Goal: Task Accomplishment & Management: Use online tool/utility

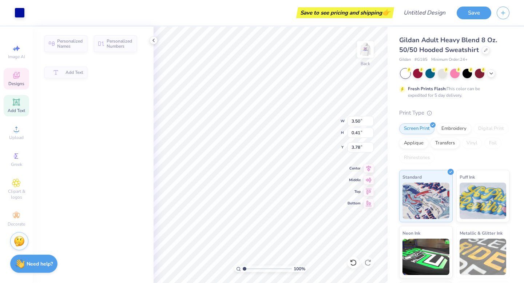
type input "3.74"
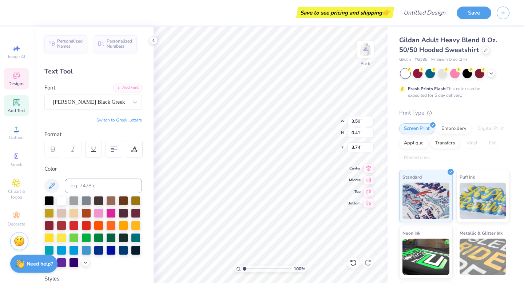
type textarea "GIRLS MENTORING"
type input "1.67"
type input "1.47"
type input "3.00"
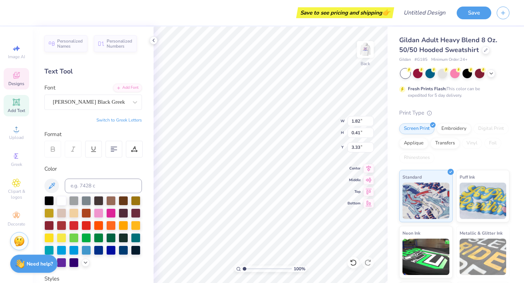
scroll to position [0, 0]
type textarea "[GEOGRAPHIC_DATA]"
type input "3.35"
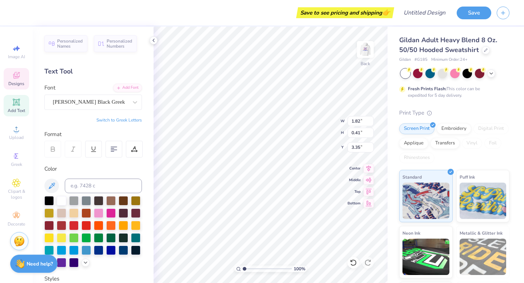
type textarea "U"
type textarea "ZGM"
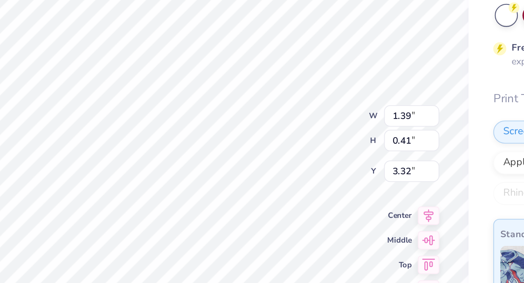
type input "3.32"
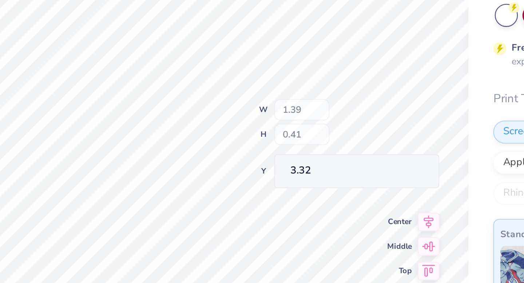
click at [316, 131] on div "100 % Back W 1.39 H 0.41 Y 3.32 Center Middle Top Bottom" at bounding box center [271, 155] width 234 height 257
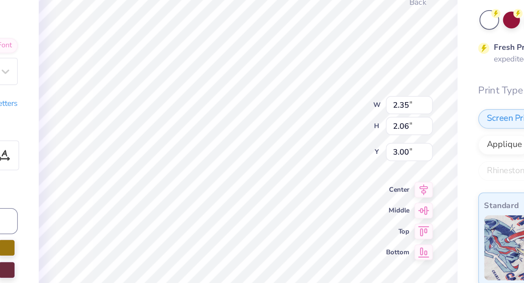
type input "2.35"
type input "2.06"
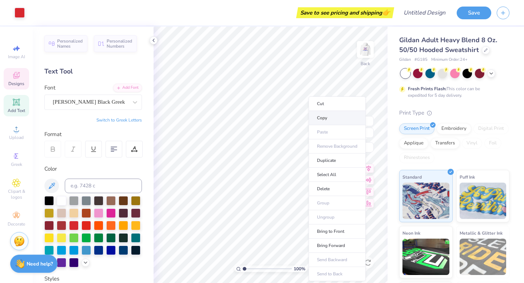
click at [325, 120] on li "Copy" at bounding box center [337, 118] width 57 height 14
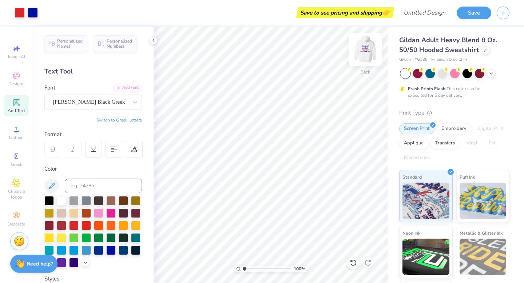
click at [371, 46] on img at bounding box center [365, 49] width 29 height 29
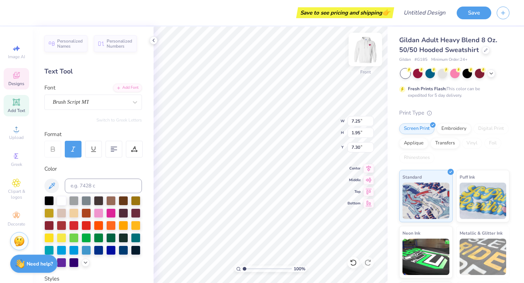
type textarea "Z"
type textarea "Girls Supporting"
type textarea "a"
type textarea "Girls"
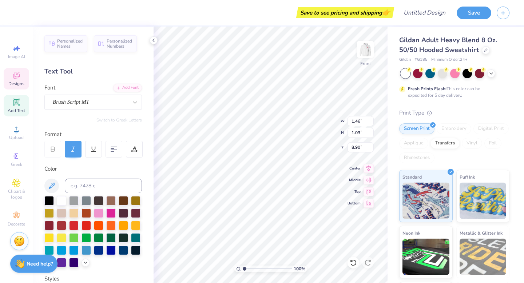
click at [395, 89] on div "Gildan Adult Heavy Blend 8 Oz. 50/50 Hooded Sweatshirt Gildan # G185 Minimum Or…" at bounding box center [456, 181] width 137 height 308
type input "3.21"
type input "1.84"
type input "8.50"
type input "6.49"
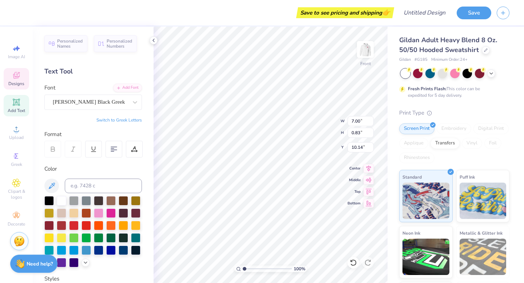
type input "10.33"
type input "12.00"
type input "1.28"
type input "13.41"
type input "6.31"
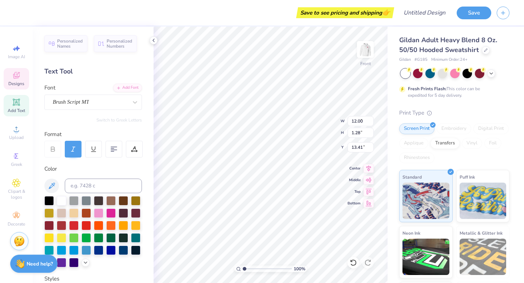
type input "1.32"
type input "11.57"
type textarea "A"
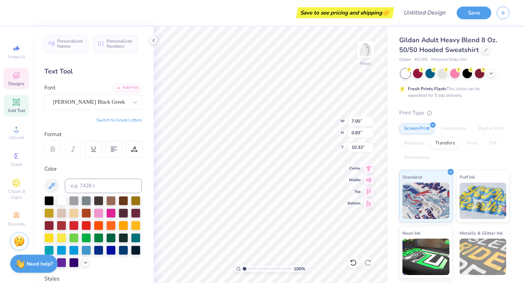
type textarea "ZGM 25-26"
type input "12.00"
type input "1.28"
type input "13.42"
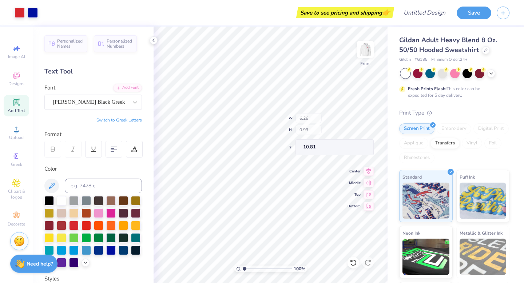
type input "10.81"
type input "9.06"
type input "10.39"
type input "9.78"
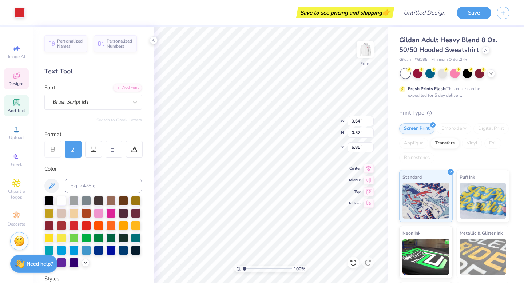
type input "0.64"
type input "0.57"
type input "6.85"
type input "0.64"
type input "0.57"
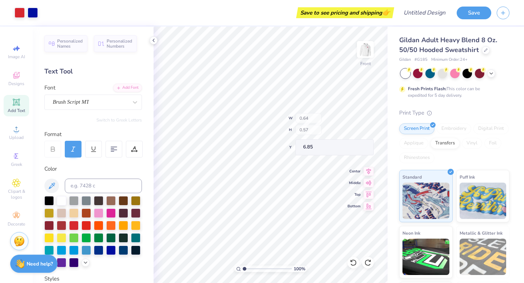
type input "6.85"
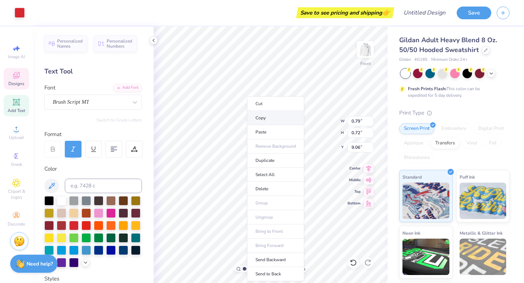
click at [260, 121] on li "Copy" at bounding box center [275, 118] width 57 height 14
click at [269, 116] on li "Copy" at bounding box center [274, 118] width 57 height 14
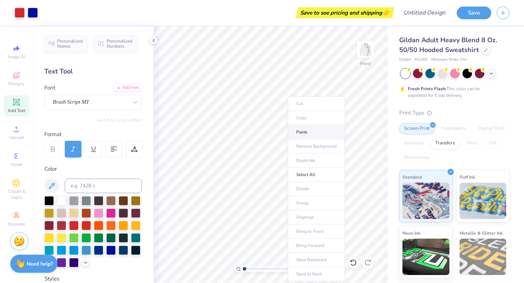
click at [296, 134] on li "Paste" at bounding box center [316, 132] width 57 height 14
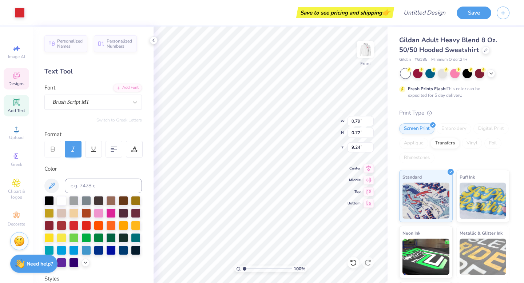
type input "0.77"
type input "0.73"
type input "9.22"
type input "9.78"
type input "9.42"
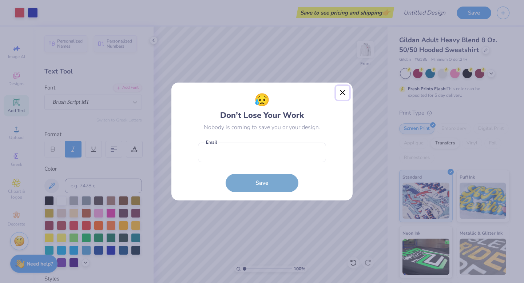
click at [342, 92] on button "Close" at bounding box center [343, 93] width 14 height 14
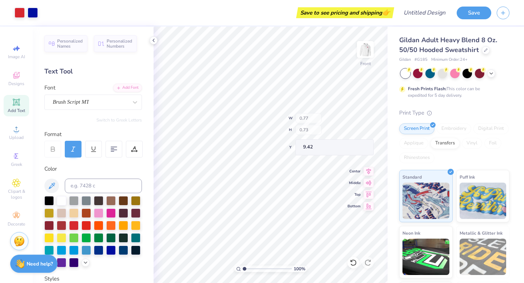
type input "9.78"
type input "9.01"
type input "9.39"
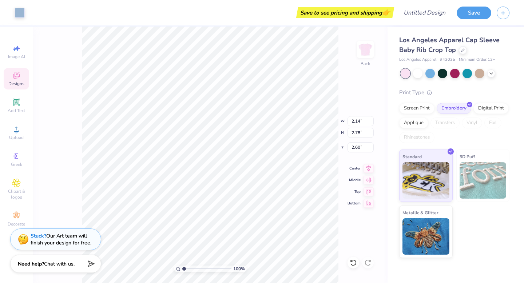
type input "2.56"
type input "2.36"
type input "3.10"
type input "2.76"
click at [22, 78] on div "Designs" at bounding box center [16, 78] width 25 height 21
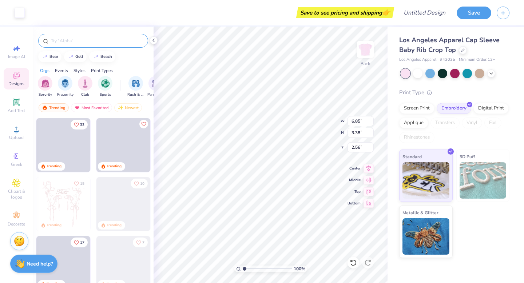
click at [92, 43] on input "text" at bounding box center [96, 40] width 93 height 7
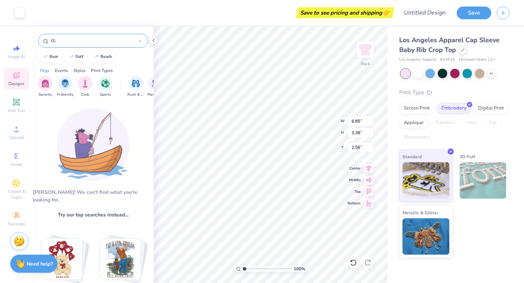
type input "G"
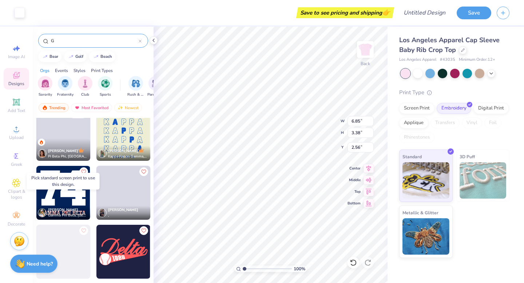
scroll to position [1011, 0]
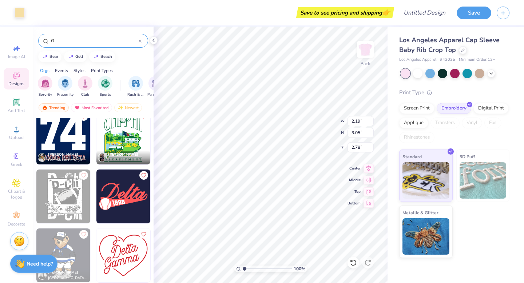
click at [96, 40] on input "G" at bounding box center [94, 40] width 88 height 7
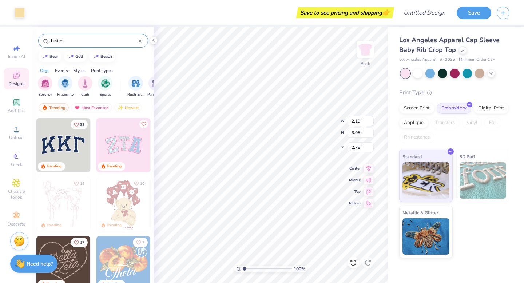
type input "Letters"
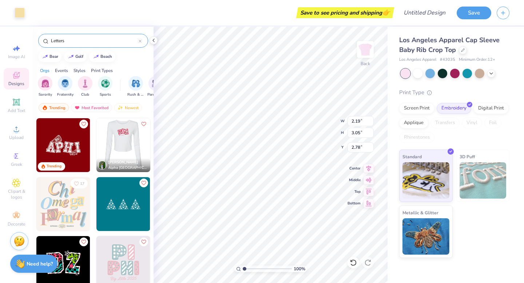
click at [96, 151] on img at bounding box center [70, 145] width 54 height 54
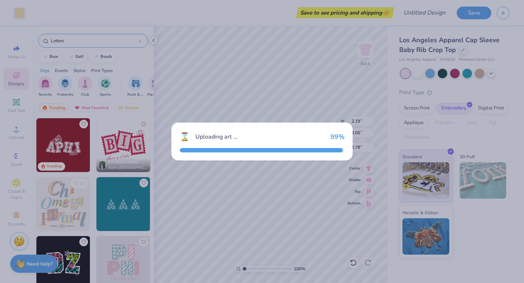
type input "4.42"
type input "2.96"
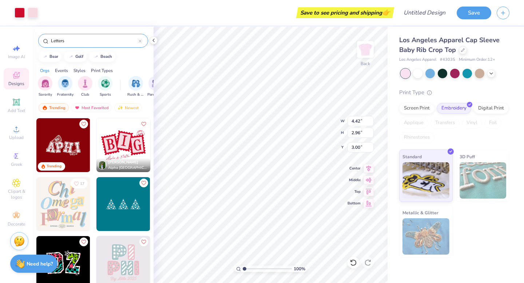
type input "7.05"
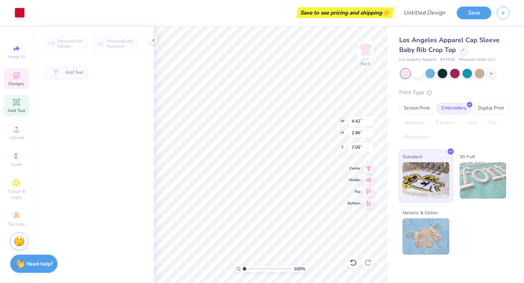
type input "0.66"
type input "1.12"
type input "7.56"
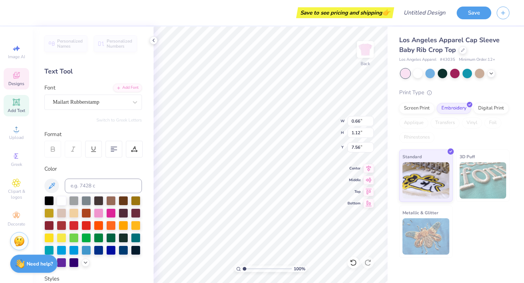
type textarea "G"
click at [348, 182] on span "Middle" at bounding box center [354, 179] width 13 height 5
type input "7.56"
type textarea "M"
type textarea "Z"
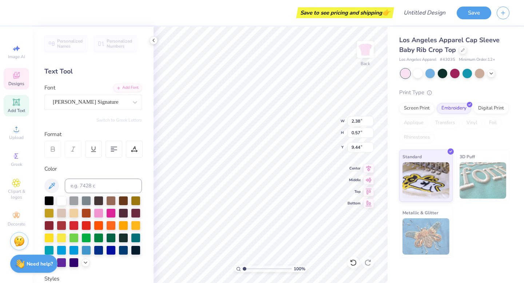
scroll to position [0, 0]
type textarea "A"
type textarea "Z"
type textarea "Zionsville Girls Mentoring"
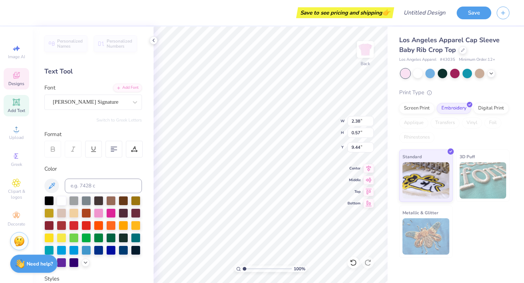
scroll to position [0, 1]
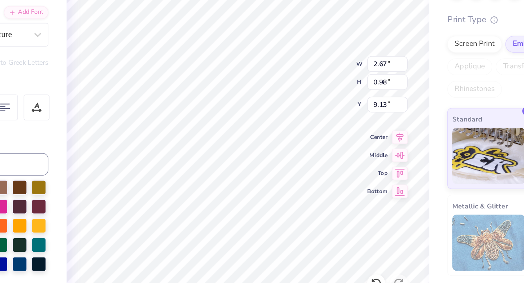
type input "2.63"
type input "1.17"
type input "9.04"
type input "2.52"
type input "1.12"
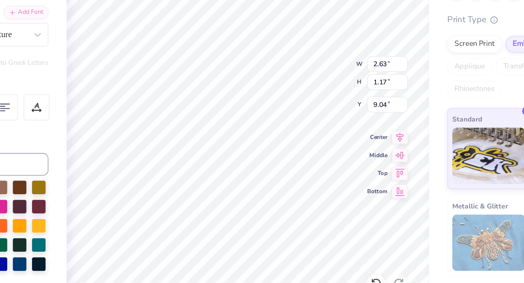
type input "9.06"
type input "2.53"
type input "1.08"
type input "9.08"
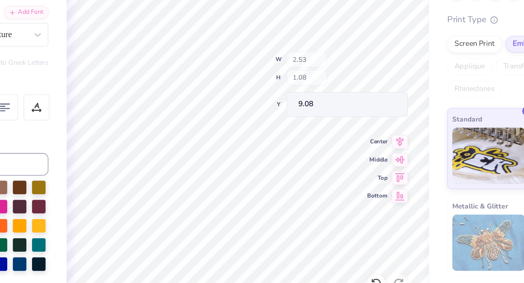
type input "2.56"
type input "1.10"
type input "9.07"
type input "9.13"
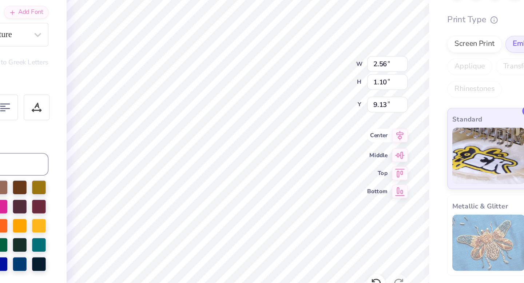
click at [368, 169] on icon at bounding box center [369, 167] width 10 height 9
type textarea "Zionsville Girls Mentoring"
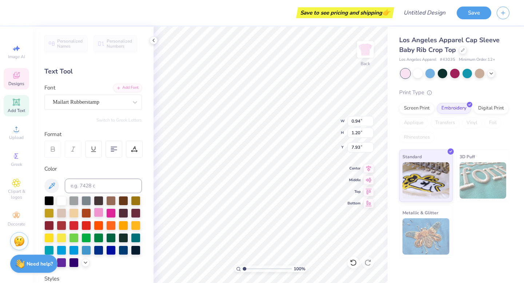
click at [95, 212] on div at bounding box center [98, 212] width 9 height 9
type input "0.75"
type input "1.10"
type input "7.57"
click at [96, 214] on div at bounding box center [98, 212] width 9 height 9
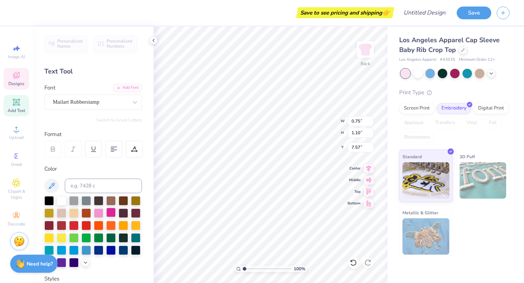
type input "0.78"
type input "1.17"
type input "7.96"
click at [99, 214] on div at bounding box center [98, 212] width 9 height 9
type input "1.69"
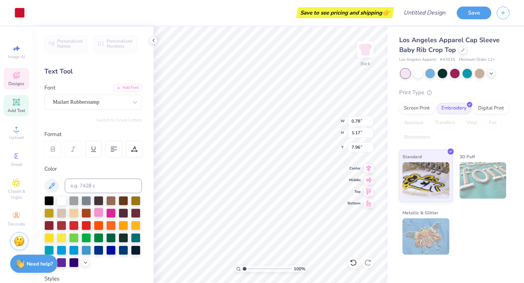
type input "2.05"
type input "7.43"
click at [98, 214] on div at bounding box center [98, 212] width 9 height 9
click at [99, 213] on div at bounding box center [98, 212] width 9 height 9
click at [98, 213] on div at bounding box center [98, 212] width 9 height 9
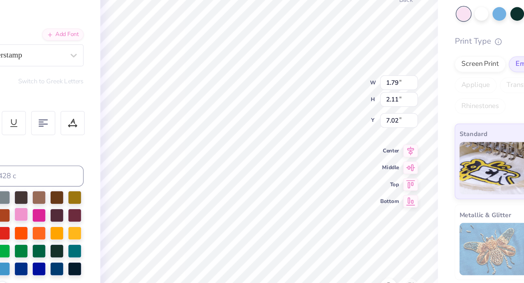
click at [101, 213] on div at bounding box center [98, 212] width 9 height 9
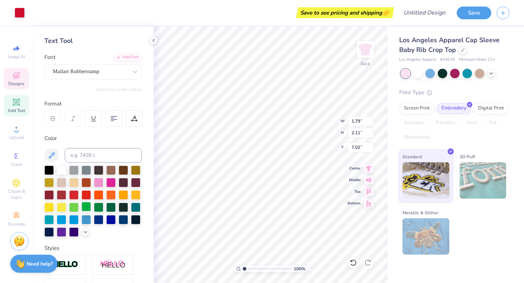
scroll to position [30, 0]
click at [101, 186] on div at bounding box center [98, 182] width 9 height 9
click at [54, 156] on icon at bounding box center [51, 155] width 9 height 9
type input "6.85"
type input "3.38"
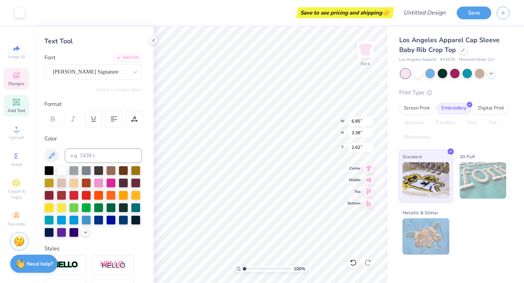
type input "2.62"
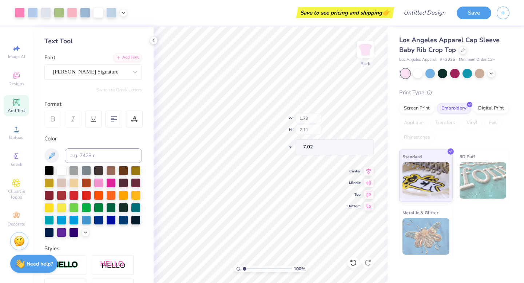
type input "1.79"
type input "2.11"
type input "7.02"
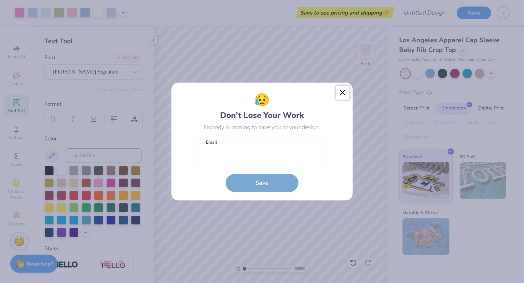
click at [342, 91] on button "Close" at bounding box center [343, 93] width 14 height 14
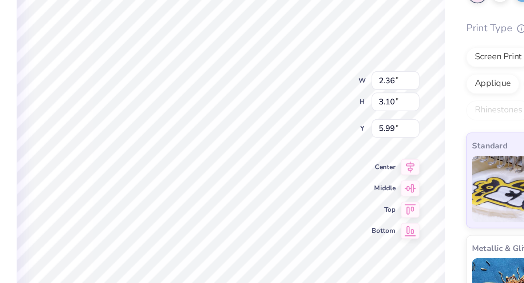
type input "5.99"
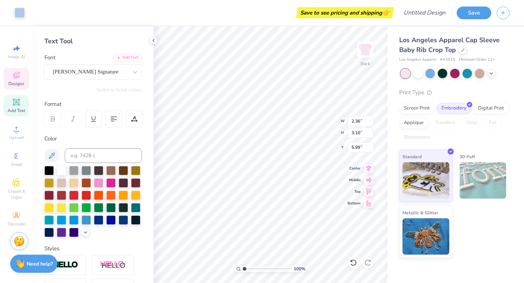
type input "2.53"
type input "3.15"
type input "6.41"
type input "2.13"
type input "2.78"
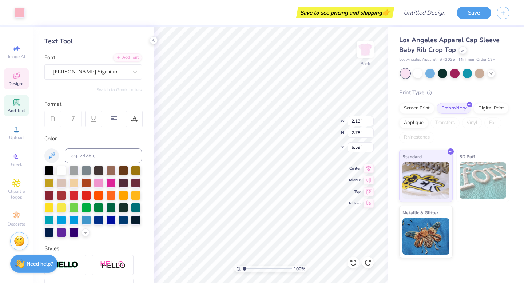
type input "2.60"
click at [20, 83] on span "Designs" at bounding box center [16, 84] width 16 height 6
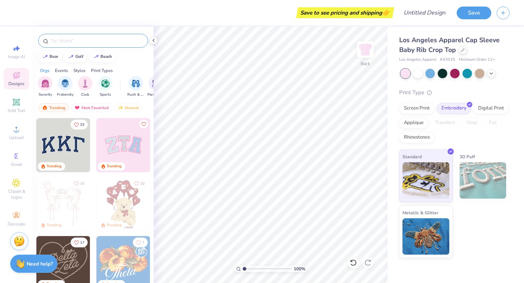
click at [101, 39] on input "text" at bounding box center [96, 40] width 93 height 7
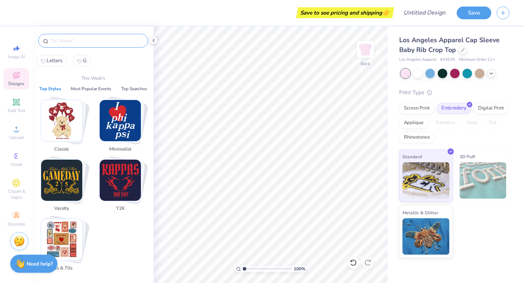
click at [53, 63] on span "Letters" at bounding box center [55, 60] width 16 height 7
type input "Letters"
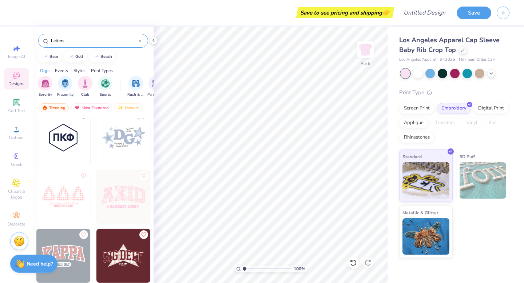
scroll to position [185, 0]
click at [120, 198] on img at bounding box center [123, 196] width 54 height 54
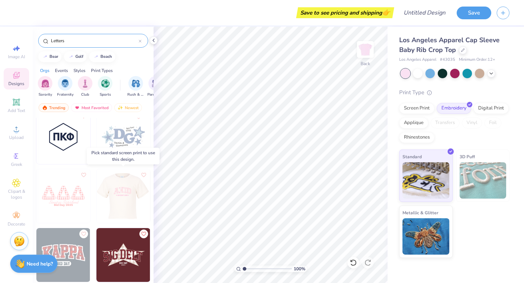
click at [96, 198] on img at bounding box center [70, 196] width 54 height 54
click at [120, 198] on div at bounding box center [69, 196] width 162 height 54
click at [463, 51] on div at bounding box center [463, 50] width 8 height 8
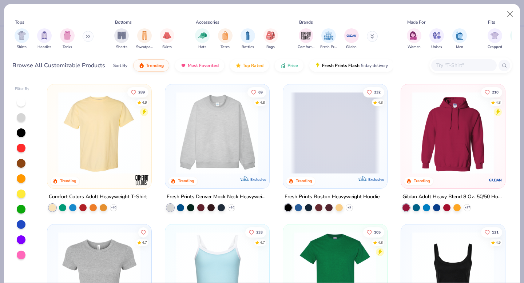
click at [247, 155] on img at bounding box center [218, 133] width 90 height 82
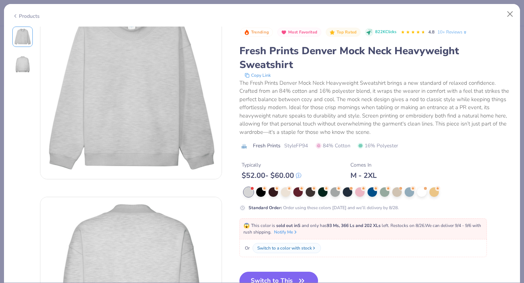
scroll to position [30, 0]
click at [280, 279] on button "Switch to This" at bounding box center [279, 281] width 79 height 18
click at [284, 279] on button "Switch to This" at bounding box center [279, 281] width 79 height 18
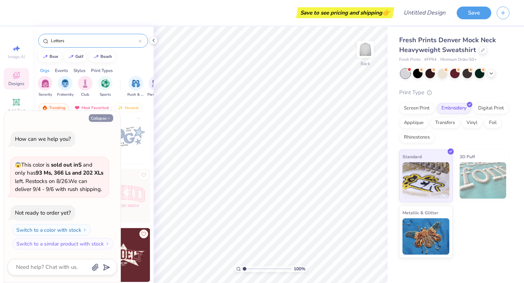
click at [106, 117] on button "Collapse" at bounding box center [101, 118] width 24 height 8
type textarea "x"
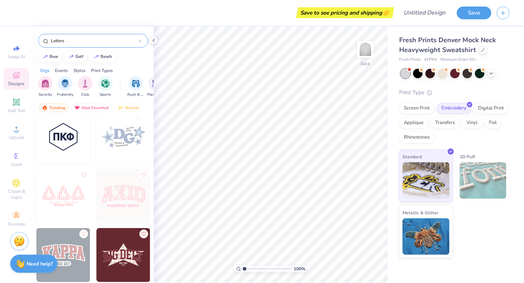
click at [99, 42] on input "Letters" at bounding box center [94, 40] width 88 height 7
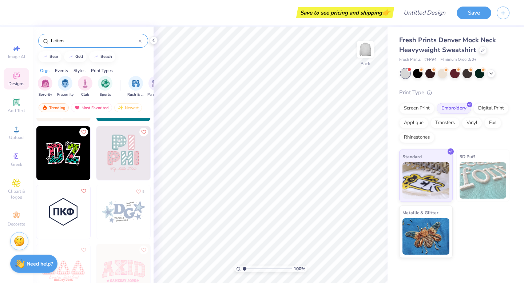
scroll to position [220, 0]
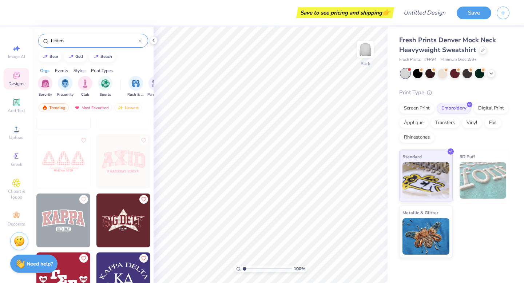
click at [114, 172] on img at bounding box center [123, 162] width 54 height 54
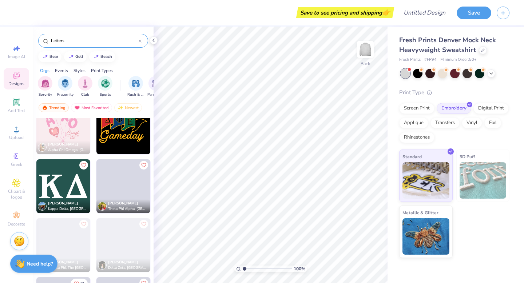
scroll to position [499, 0]
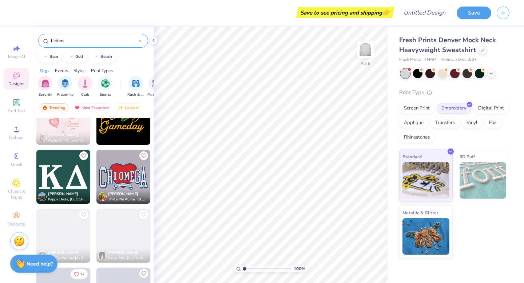
click at [410, 110] on div "Screen Print" at bounding box center [416, 108] width 35 height 11
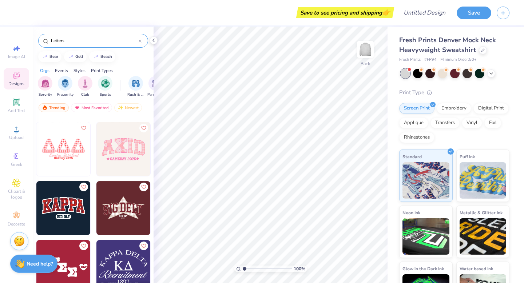
scroll to position [232, 0]
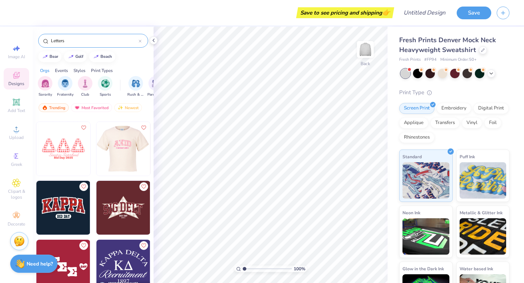
click at [122, 156] on div at bounding box center [124, 149] width 162 height 54
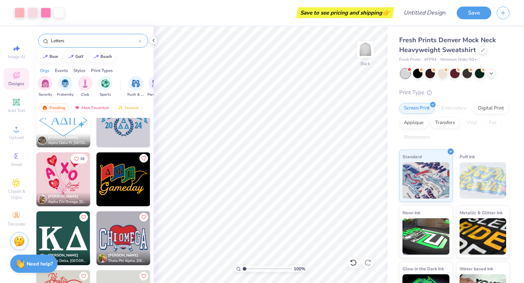
scroll to position [439, 0]
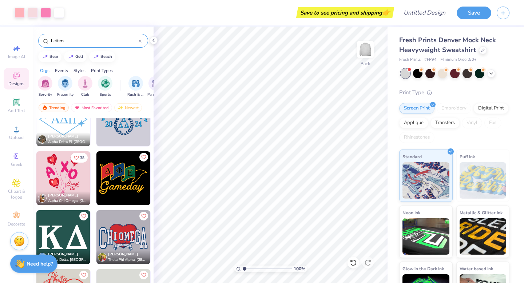
click at [67, 168] on img at bounding box center [63, 178] width 54 height 54
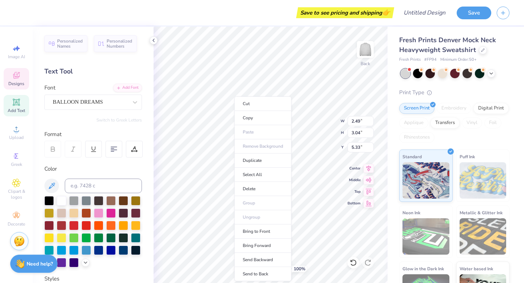
type input "5.33"
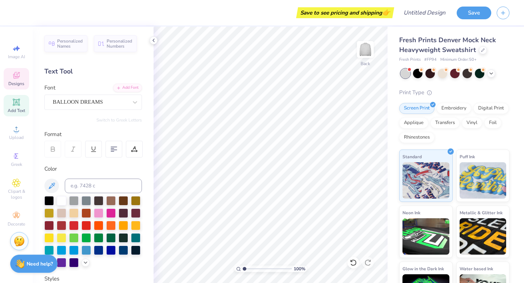
click at [20, 81] on span "Designs" at bounding box center [16, 84] width 16 height 6
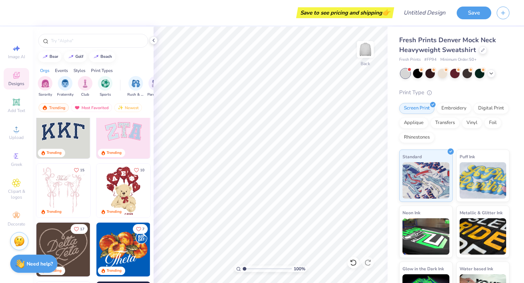
scroll to position [64, 0]
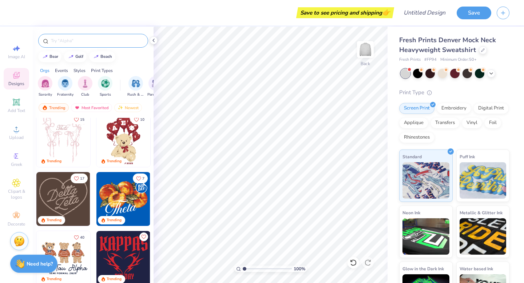
click at [96, 37] on input "text" at bounding box center [96, 40] width 93 height 7
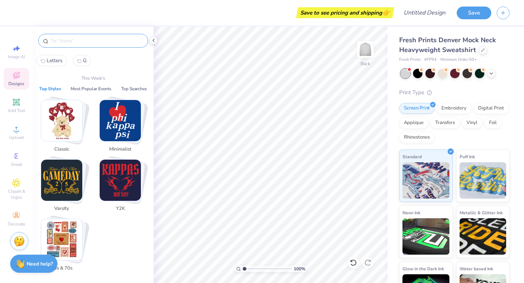
click at [57, 59] on span "Letters" at bounding box center [55, 60] width 16 height 7
type input "Letters"
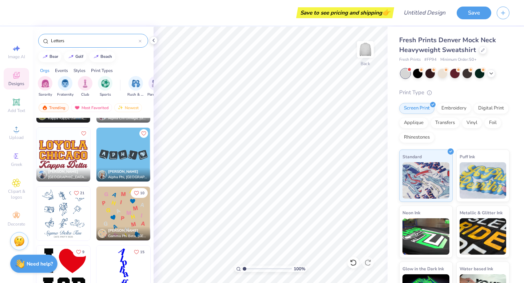
scroll to position [816, 0]
click at [121, 214] on img at bounding box center [123, 214] width 54 height 54
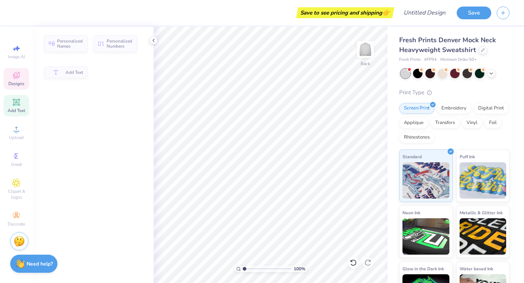
click at [19, 85] on span "Designs" at bounding box center [16, 84] width 16 height 6
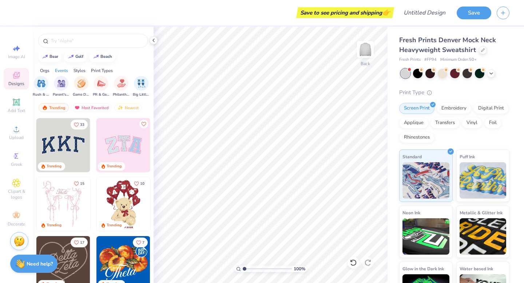
scroll to position [0, 97]
click at [44, 72] on div "Orgs" at bounding box center [44, 70] width 9 height 7
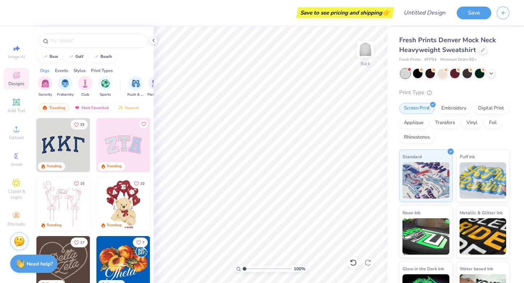
click at [78, 73] on div "Styles" at bounding box center [80, 70] width 12 height 7
click at [83, 89] on div "filter for Varsity" at bounding box center [85, 82] width 15 height 15
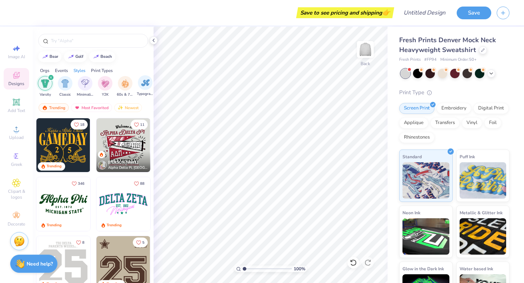
click at [139, 89] on div "Typography" at bounding box center [145, 85] width 17 height 21
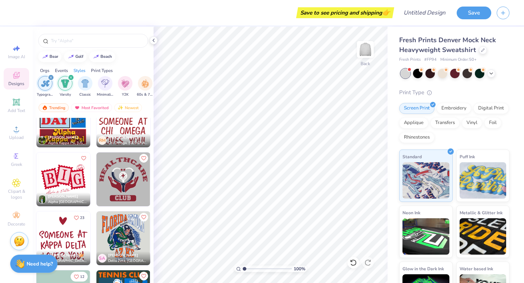
scroll to position [3308, 0]
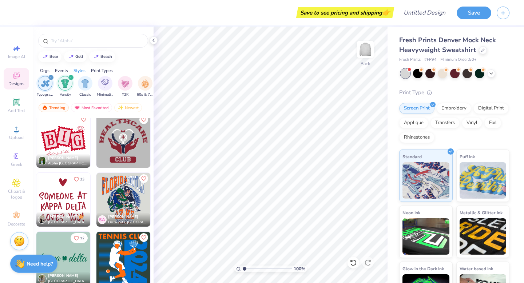
click at [76, 200] on img at bounding box center [63, 200] width 54 height 54
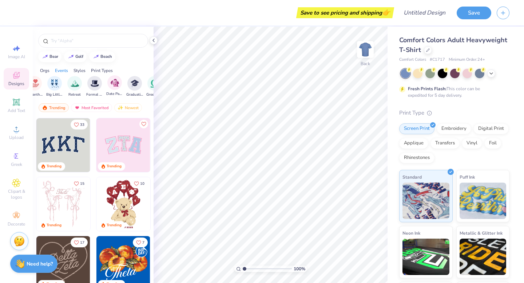
scroll to position [0, 180]
click at [60, 88] on div "filter for Big Little Reveal" at bounding box center [56, 82] width 15 height 15
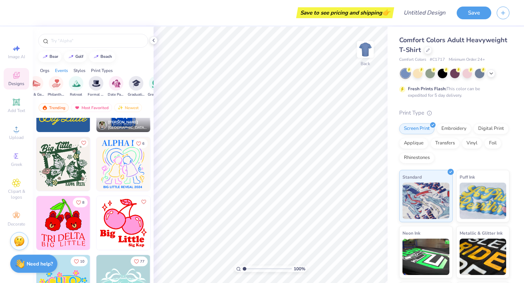
scroll to position [3285, 0]
click at [125, 172] on div at bounding box center [69, 164] width 162 height 54
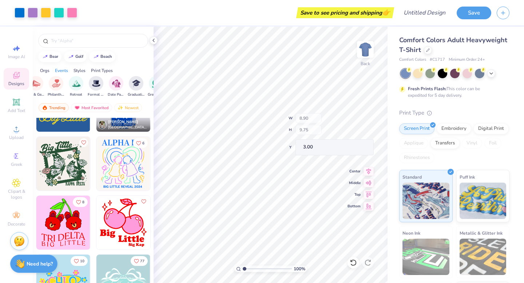
type input "7.28"
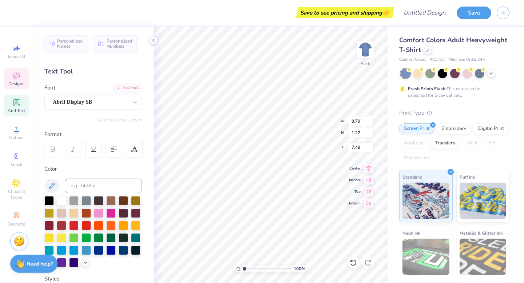
scroll to position [0, 0]
type textarea "A"
type textarea "Zionsville Girls"
type input "5.31"
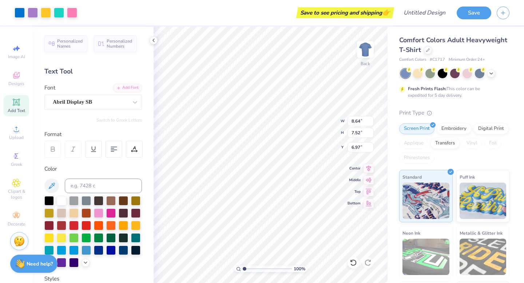
type input "6.97"
type input "14.95"
type textarea "4"
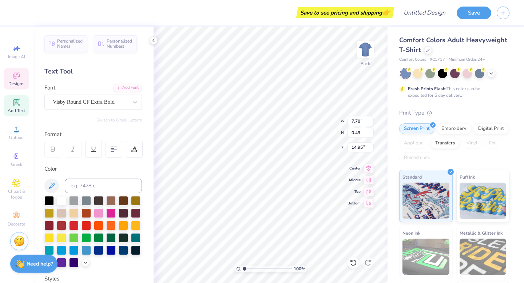
type textarea "M"
click at [118, 99] on div "Visby Round CF Extra Bold" at bounding box center [90, 101] width 76 height 11
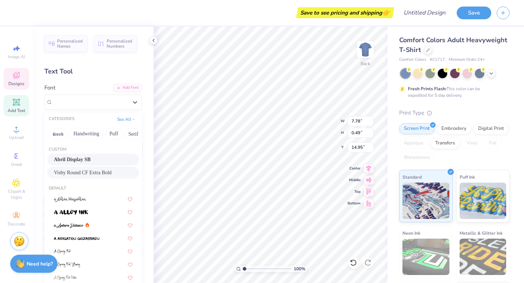
click at [104, 158] on div "Abril Display SB" at bounding box center [93, 160] width 79 height 8
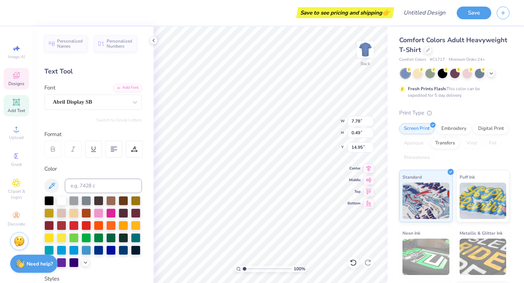
type textarea "M"
type textarea "E"
type textarea "MENTORING 2025-2026"
type input "11.26"
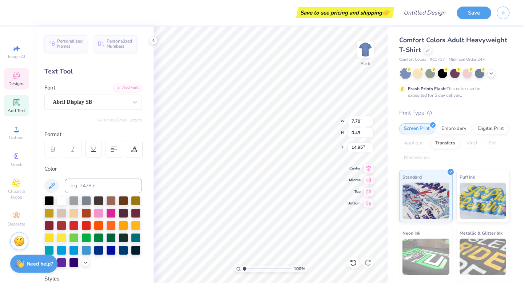
type input "1.28"
type input "5.31"
type textarea "ZIONSVILLE GIRLS"
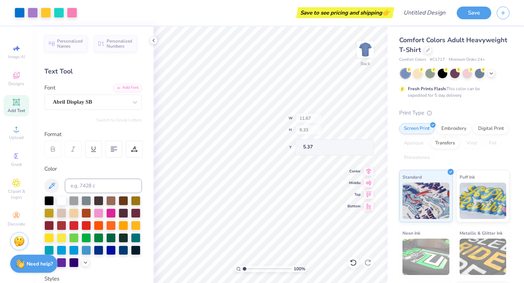
type input "11.67"
type input "8.33"
type input "2.20"
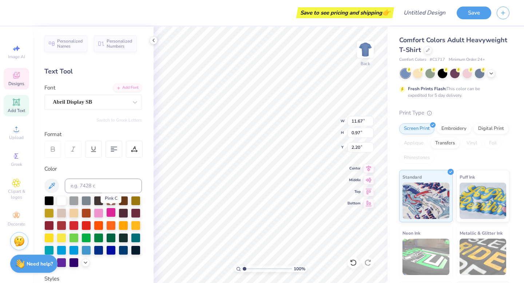
click at [108, 212] on div at bounding box center [110, 212] width 9 height 9
click at [106, 212] on div at bounding box center [110, 212] width 9 height 9
click at [99, 213] on div at bounding box center [98, 212] width 9 height 9
click at [108, 214] on div at bounding box center [110, 212] width 9 height 9
click at [42, 12] on div at bounding box center [46, 12] width 10 height 10
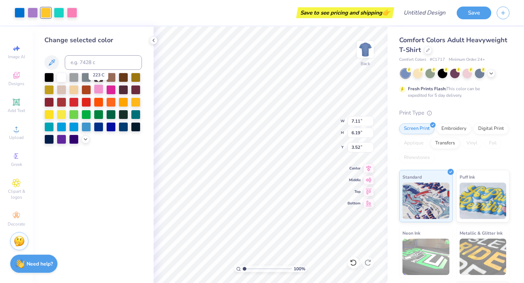
click at [98, 89] on div at bounding box center [98, 88] width 9 height 9
click at [119, 103] on div at bounding box center [123, 101] width 9 height 9
click at [127, 146] on div "Change selected color" at bounding box center [93, 155] width 121 height 257
click at [58, 11] on div at bounding box center [59, 12] width 10 height 10
click at [110, 90] on div at bounding box center [110, 88] width 9 height 9
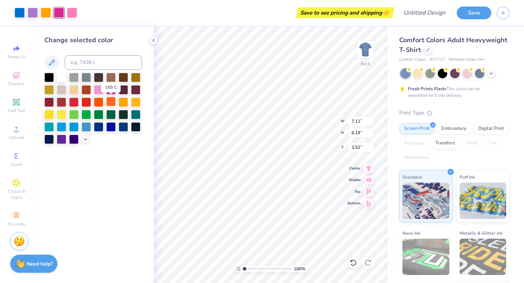
click at [111, 102] on div at bounding box center [110, 101] width 9 height 9
click at [71, 12] on div at bounding box center [72, 12] width 10 height 10
click at [32, 12] on div at bounding box center [33, 12] width 10 height 10
click at [62, 126] on div at bounding box center [61, 126] width 9 height 9
click at [83, 128] on div at bounding box center [86, 126] width 9 height 9
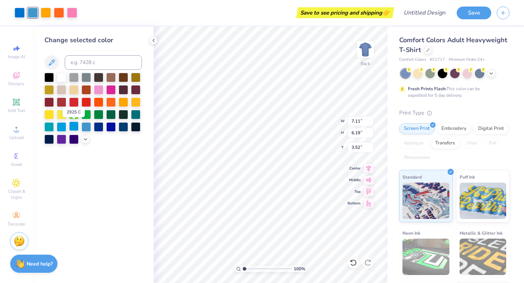
click at [75, 128] on div at bounding box center [73, 126] width 9 height 9
click at [64, 127] on div at bounding box center [61, 126] width 9 height 9
click at [73, 13] on div at bounding box center [72, 12] width 10 height 10
click at [111, 91] on div at bounding box center [110, 88] width 9 height 9
click at [60, 15] on div at bounding box center [59, 12] width 10 height 10
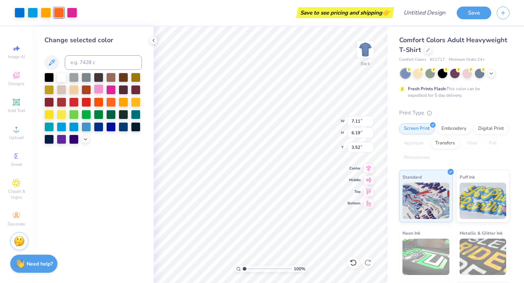
click at [101, 89] on div at bounding box center [98, 88] width 9 height 9
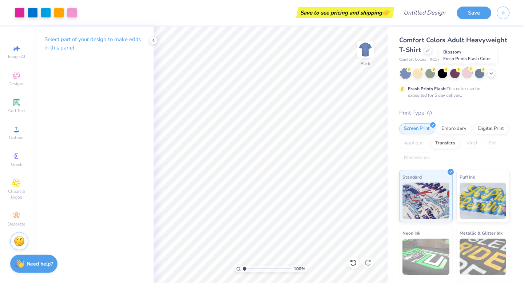
click at [466, 75] on div at bounding box center [467, 72] width 9 height 9
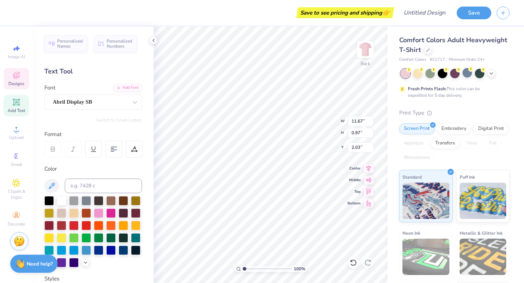
type input "2.03"
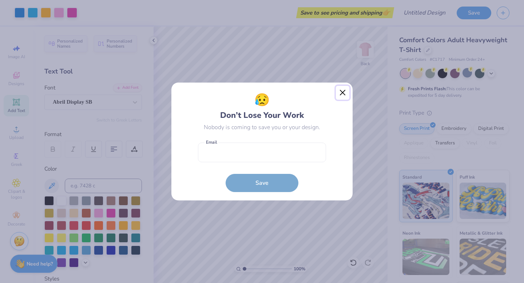
click at [346, 94] on button "Close" at bounding box center [343, 93] width 14 height 14
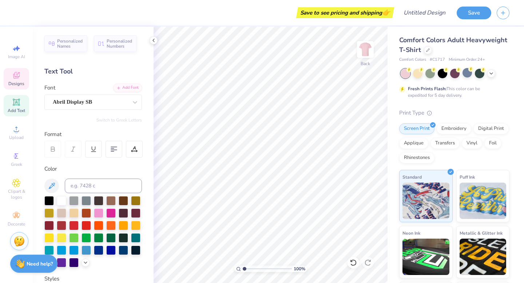
click at [10, 82] on span "Designs" at bounding box center [16, 84] width 16 height 6
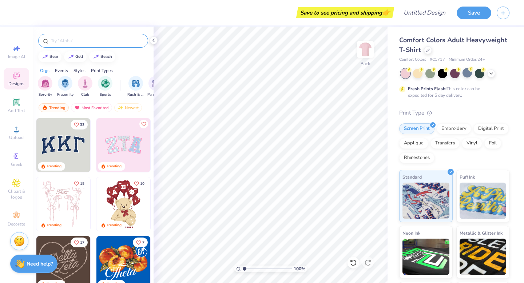
click at [81, 42] on input "text" at bounding box center [96, 40] width 93 height 7
type input "GIRLS"
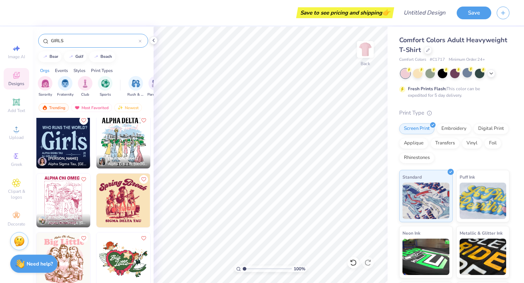
scroll to position [62, 0]
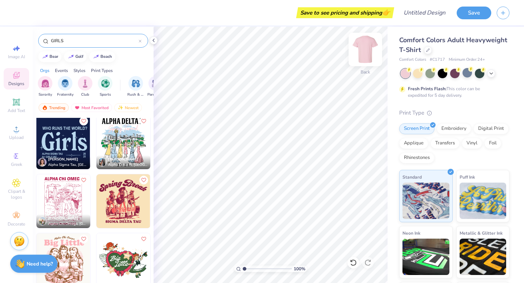
click at [363, 54] on img at bounding box center [365, 49] width 29 height 29
click at [131, 143] on img at bounding box center [123, 142] width 54 height 54
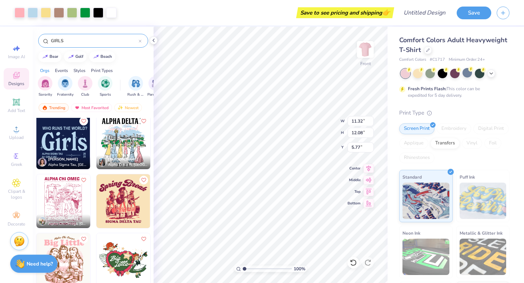
type input "6.12"
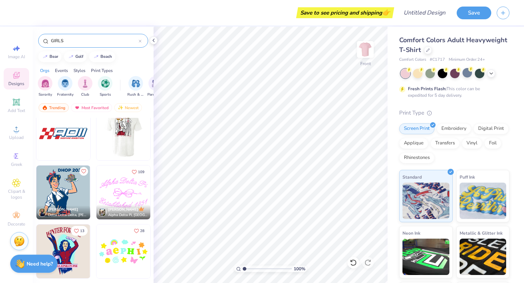
scroll to position [720, 0]
